Goal: Information Seeking & Learning: Understand process/instructions

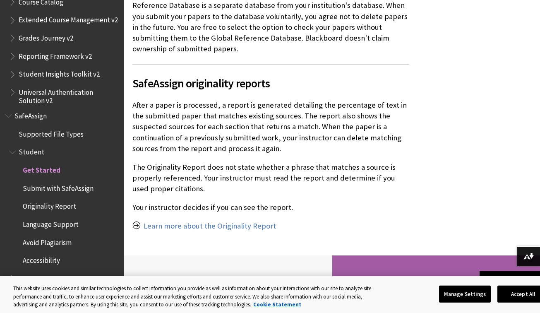
scroll to position [612, 0]
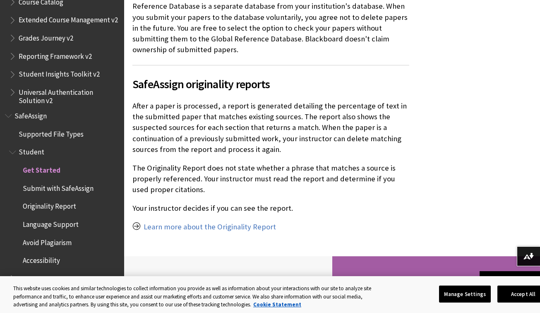
click at [87, 191] on span "Submit with SafeAssign" at bounding box center [58, 186] width 71 height 11
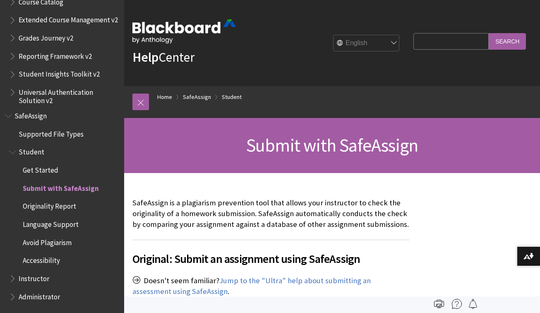
click at [65, 240] on span "Avoid Plagiarism" at bounding box center [47, 240] width 49 height 11
